Goal: Transaction & Acquisition: Purchase product/service

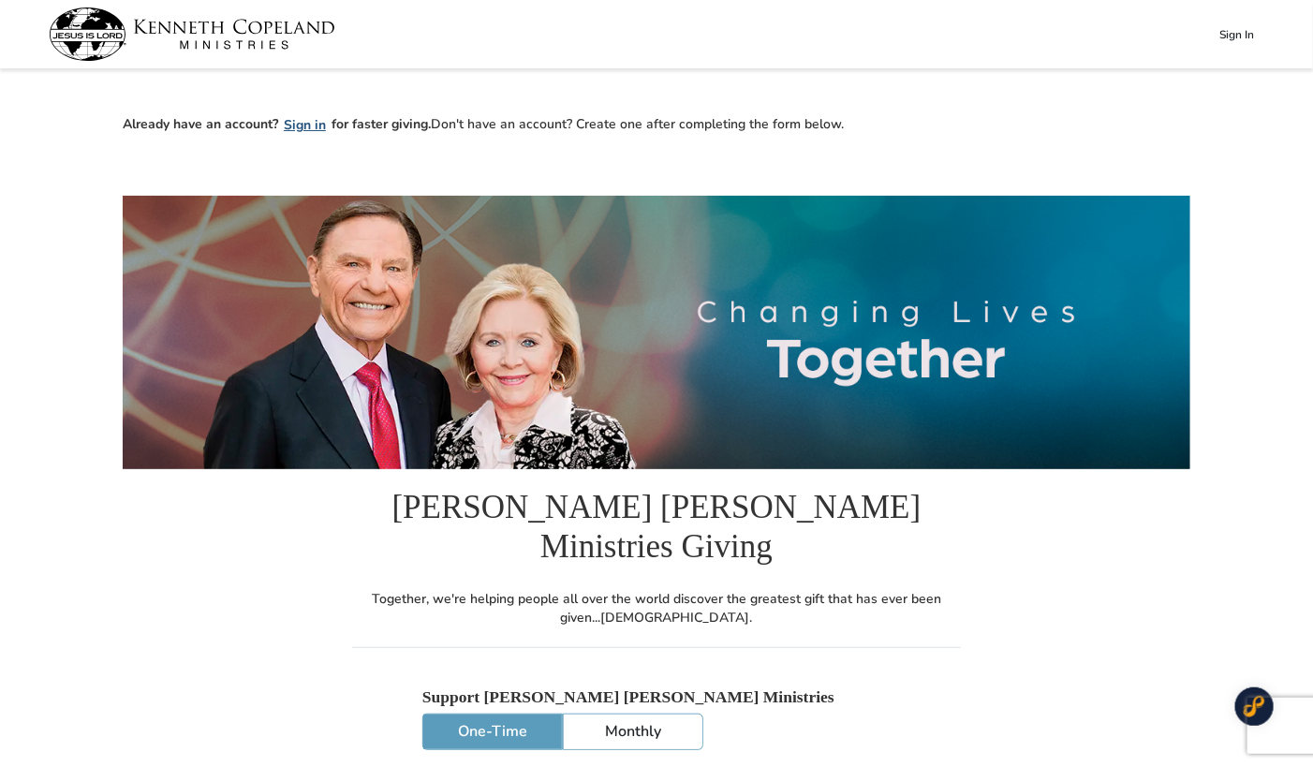
click at [297, 126] on button "Sign in" at bounding box center [304, 125] width 53 height 22
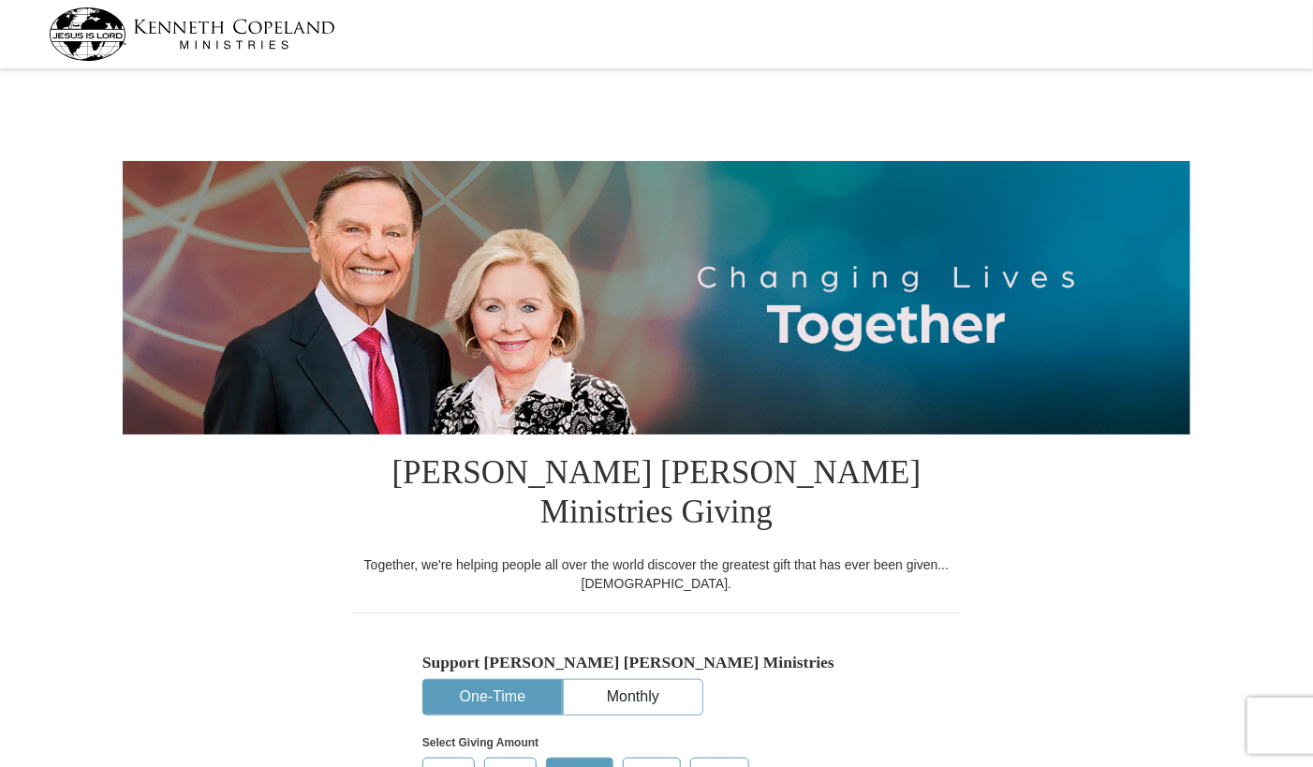
select select "SC"
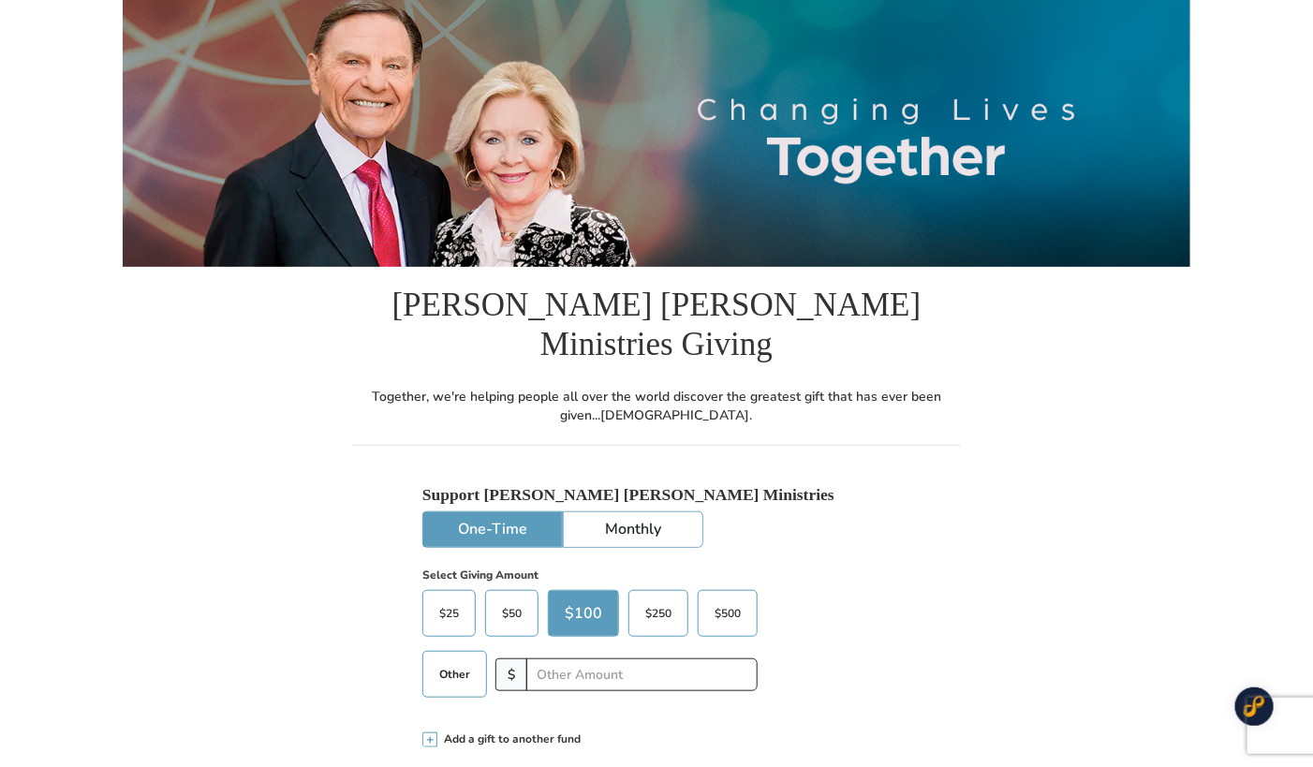
scroll to position [176, 0]
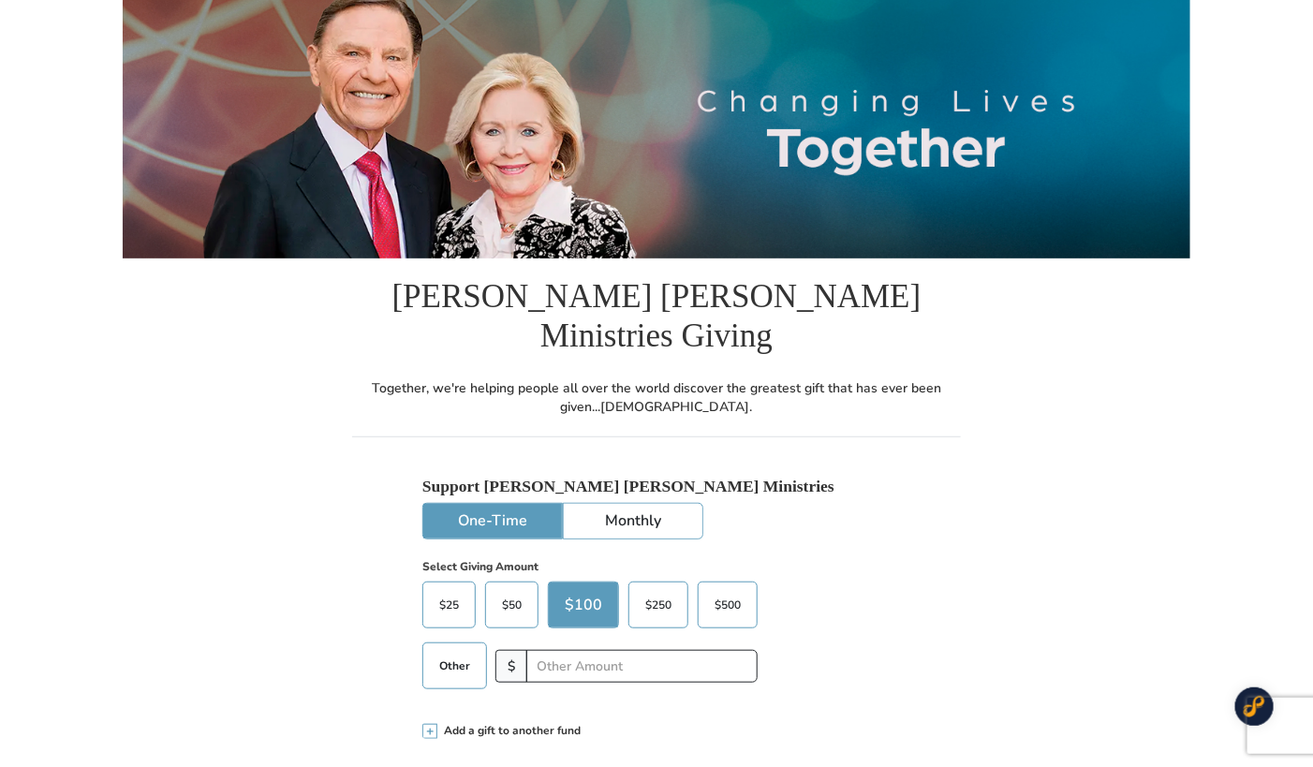
click at [724, 591] on span "$500" at bounding box center [727, 605] width 45 height 28
click at [0, 0] on input "$500" at bounding box center [0, 0] width 0 height 0
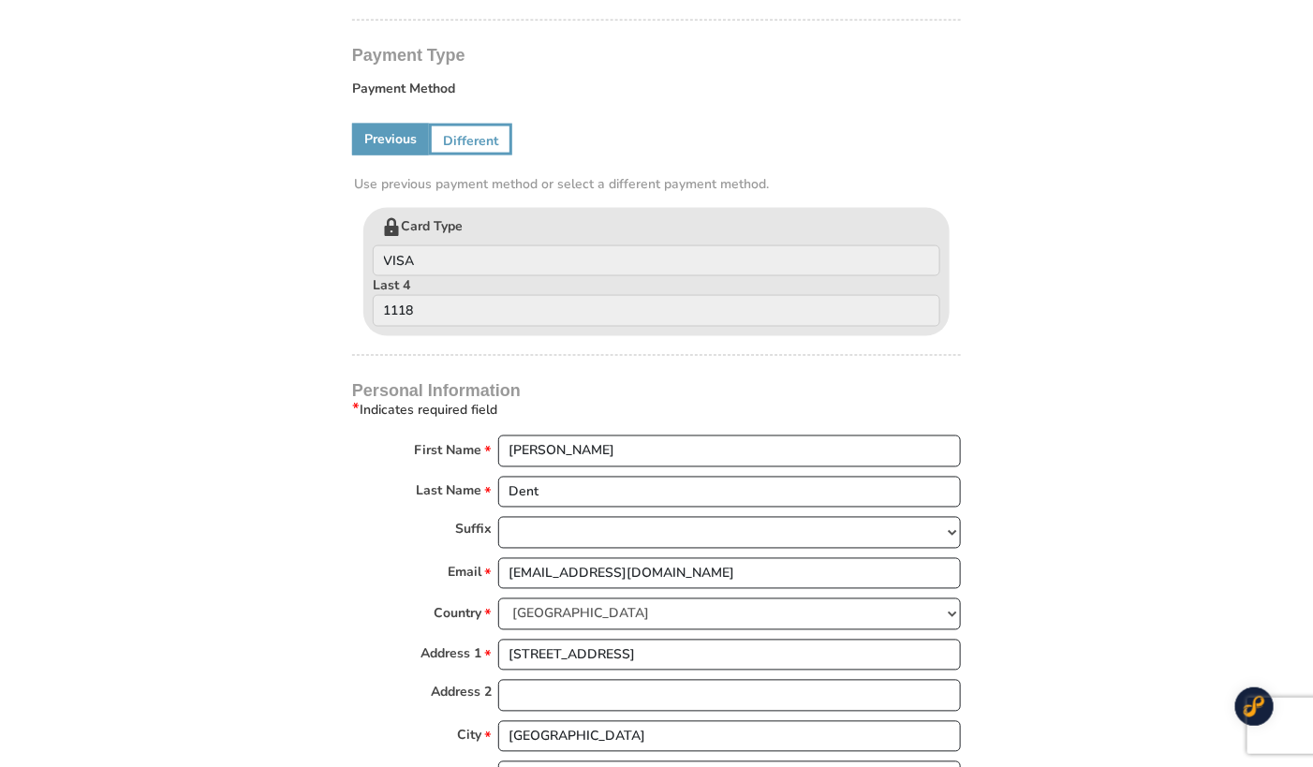
scroll to position [922, 0]
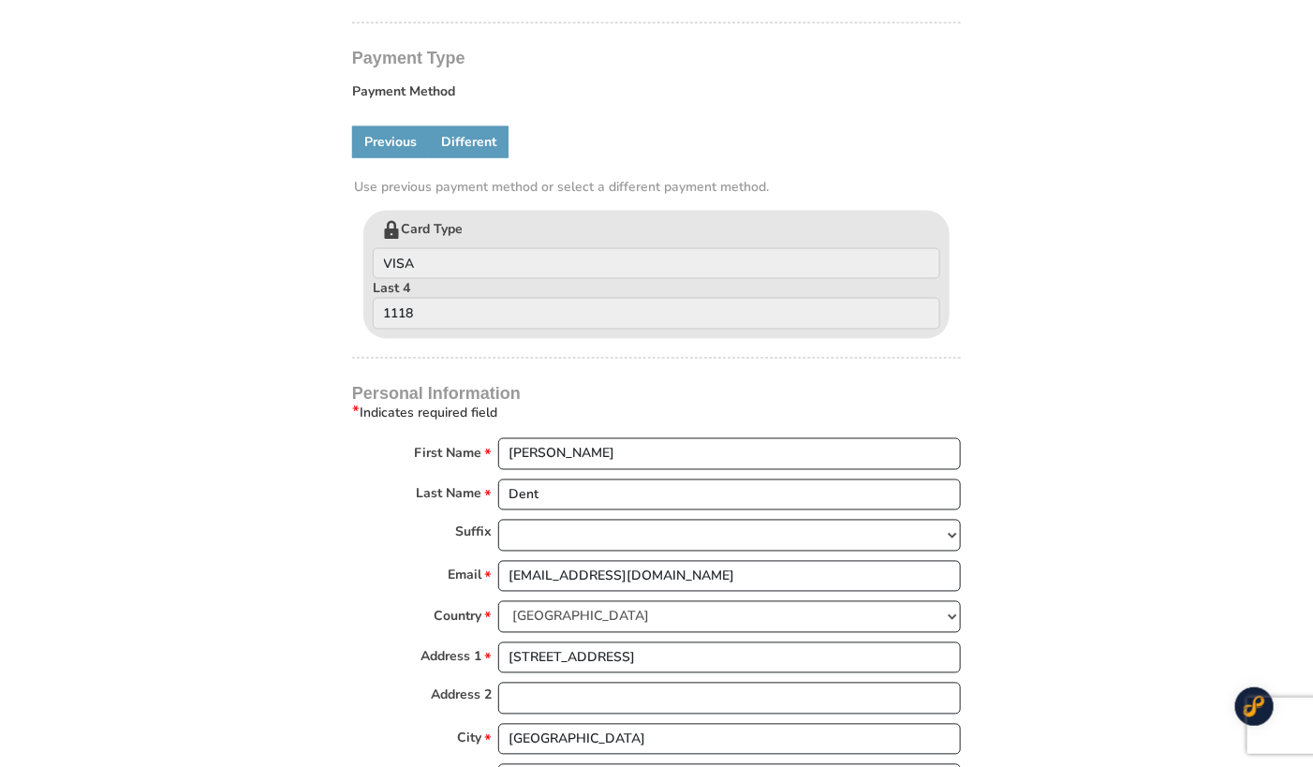
click at [475, 126] on link "Different" at bounding box center [469, 142] width 80 height 32
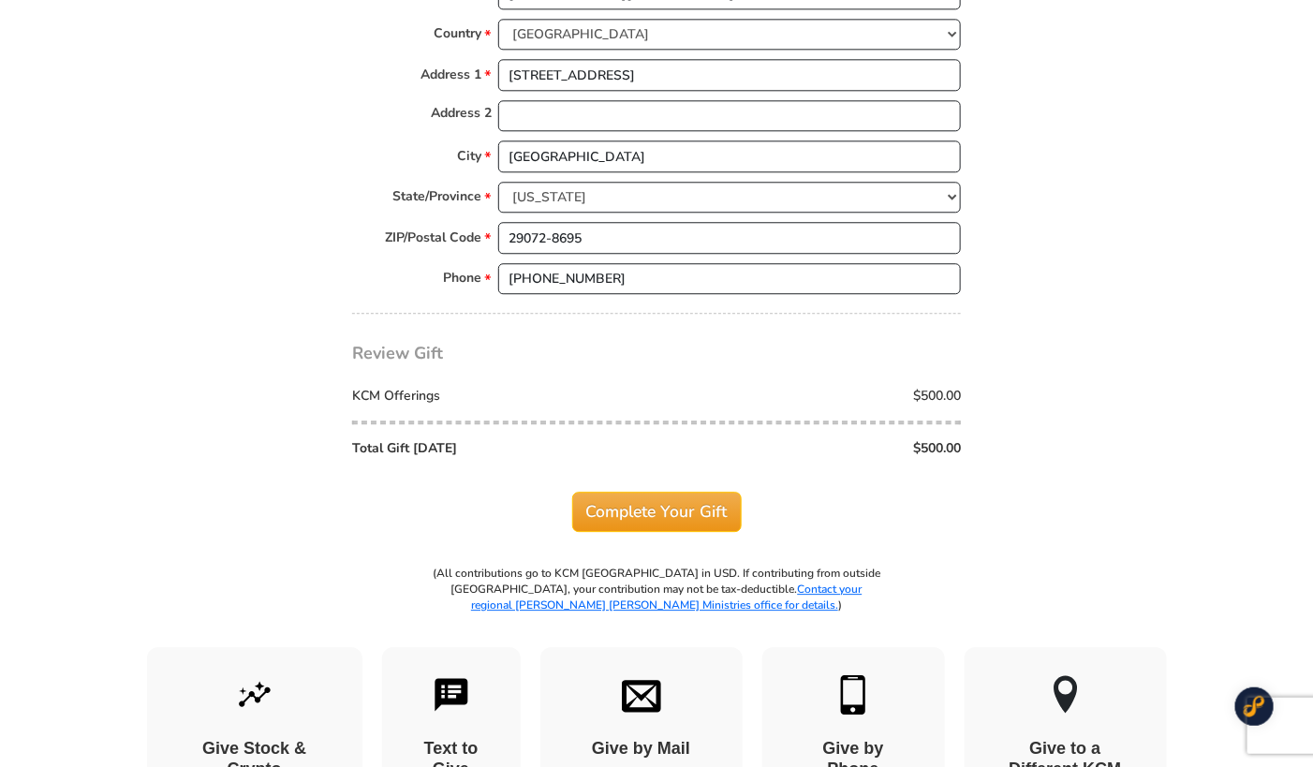
scroll to position [1699, 0]
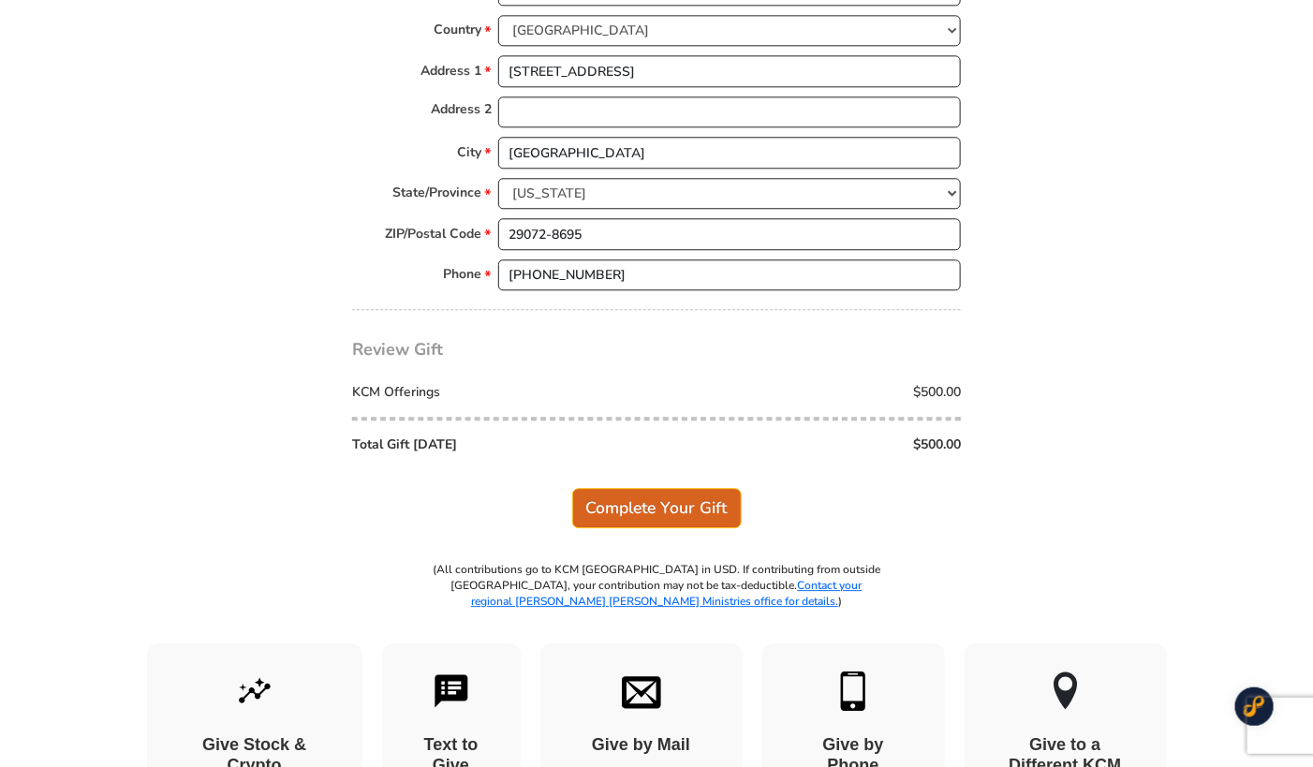
click at [604, 488] on span "Complete Your Gift" at bounding box center [656, 507] width 169 height 39
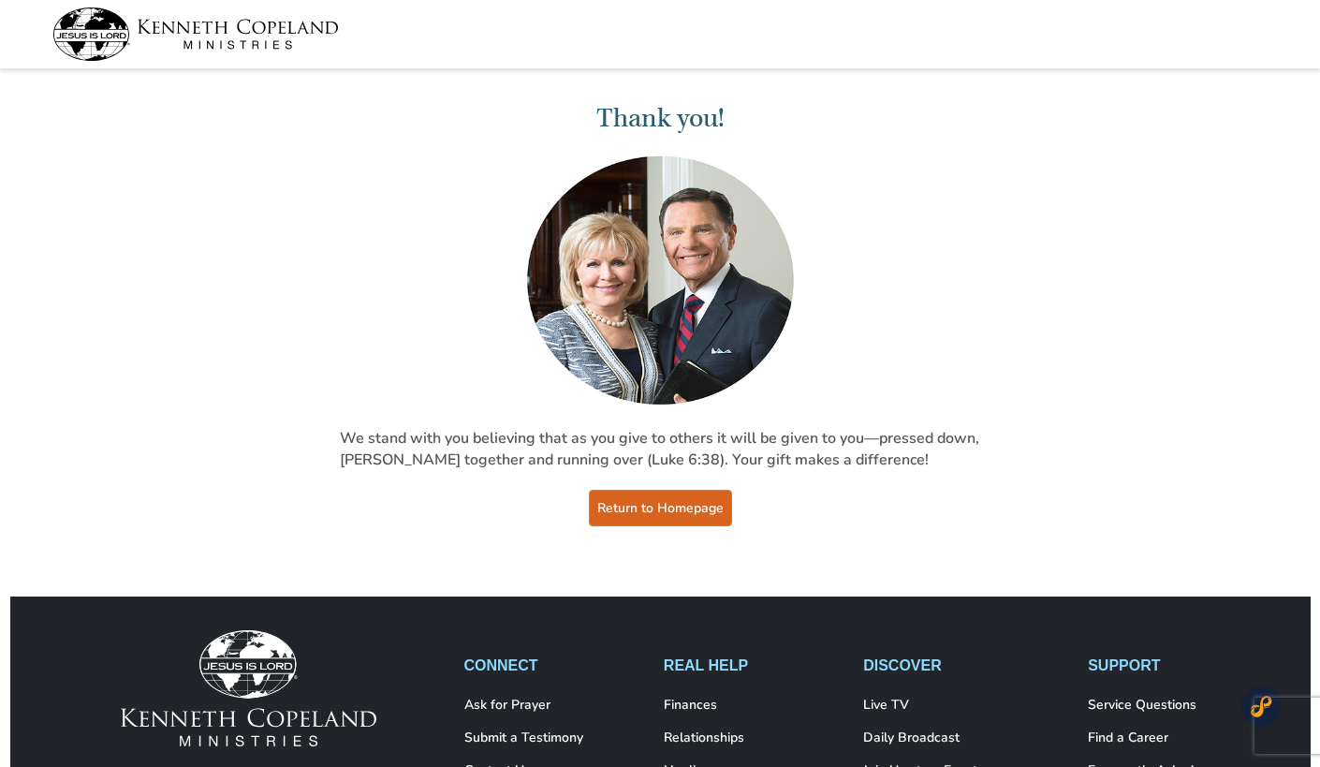
click at [602, 503] on link "Return to Homepage" at bounding box center [660, 508] width 143 height 37
